Goal: Task Accomplishment & Management: Use online tool/utility

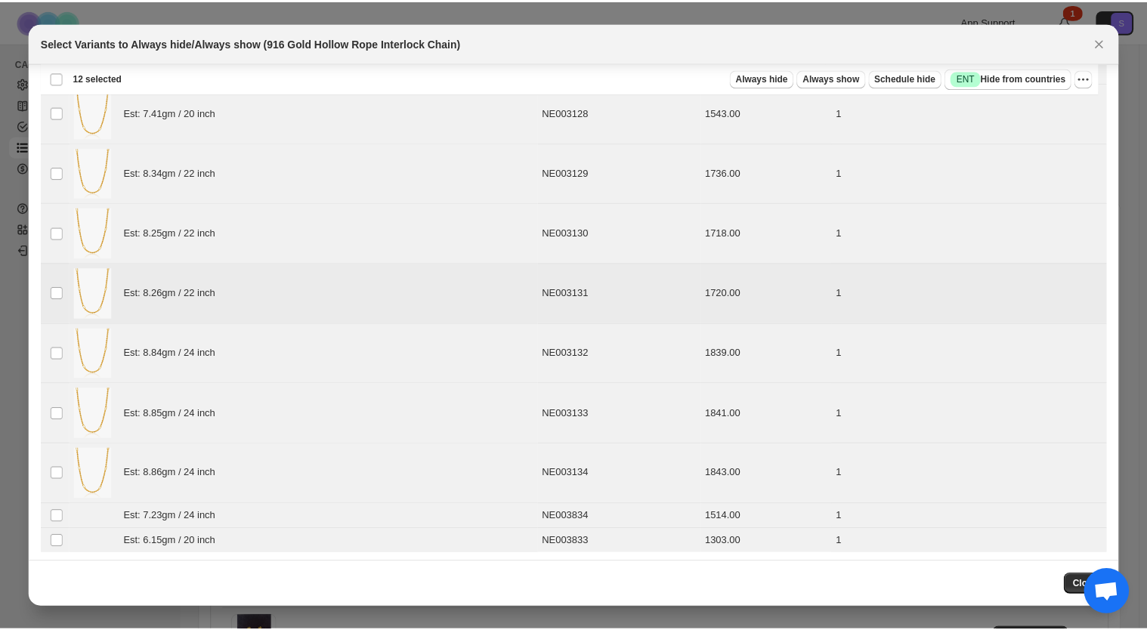
scroll to position [232, 0]
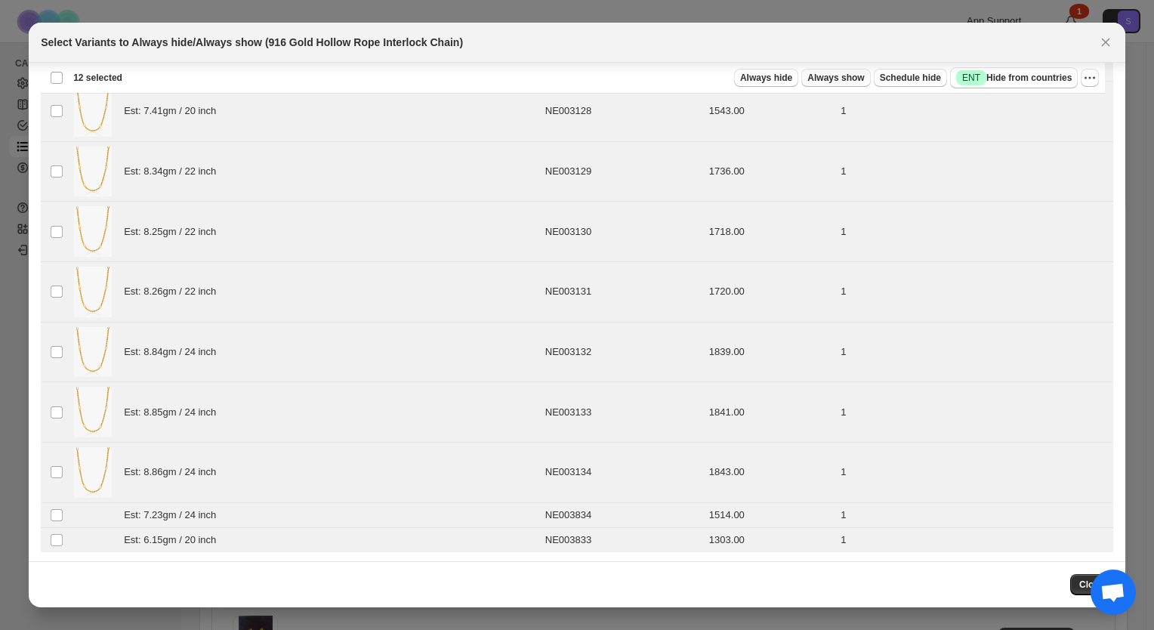
click at [837, 82] on span "Always show" at bounding box center [836, 78] width 57 height 12
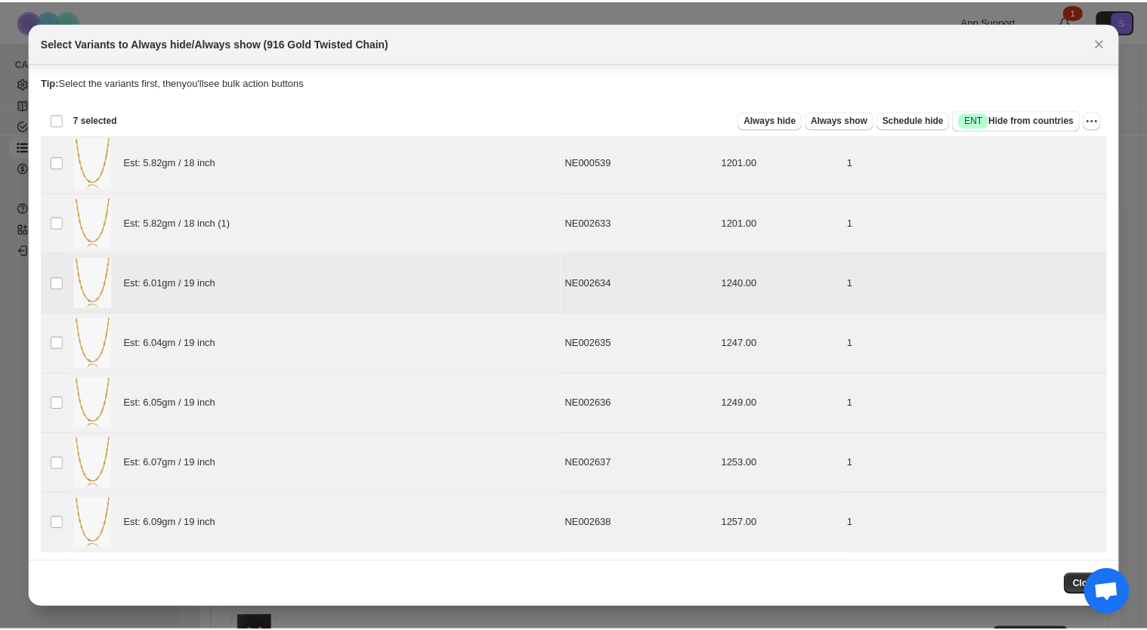
scroll to position [2, 0]
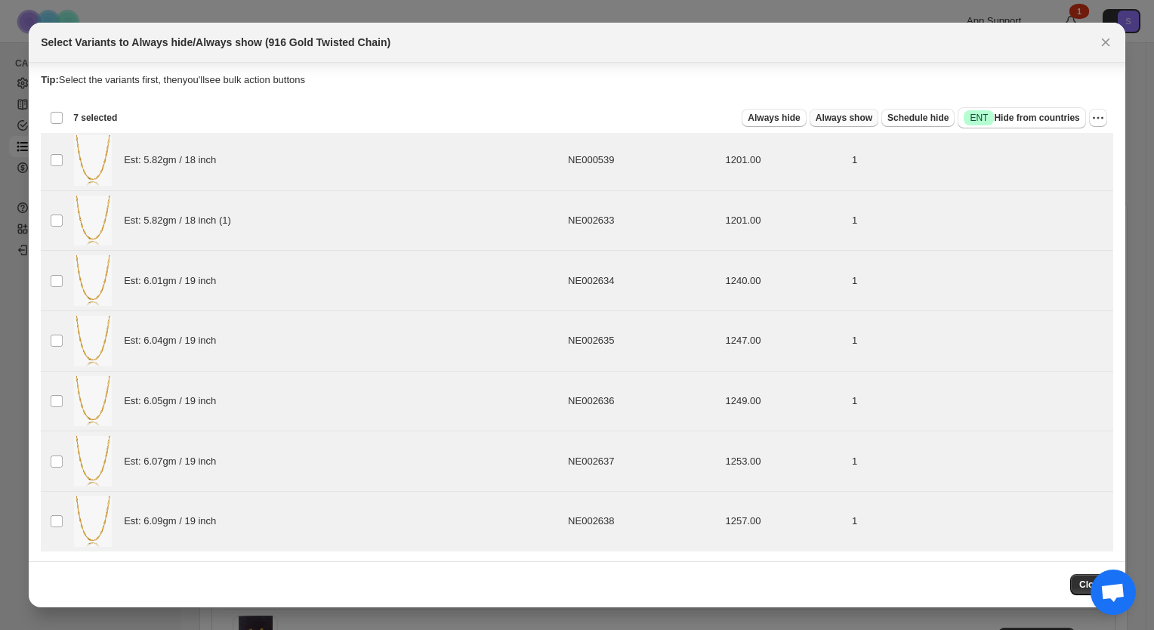
click at [848, 116] on span "Always show" at bounding box center [844, 118] width 57 height 12
